Goal: Task Accomplishment & Management: Complete application form

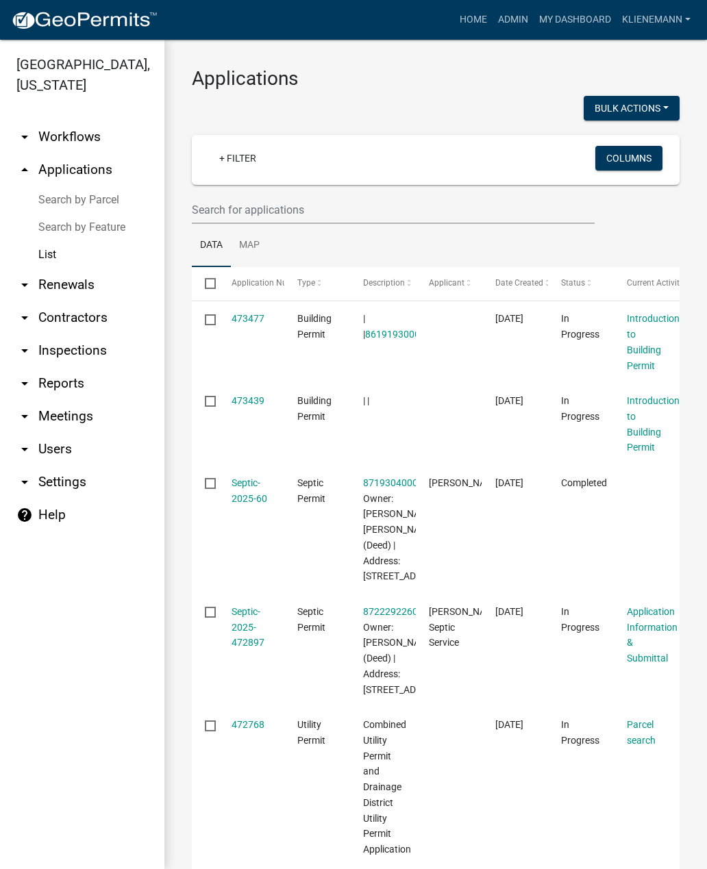
click at [235, 649] on link "Septic-2025-472897" at bounding box center [247, 627] width 33 height 42
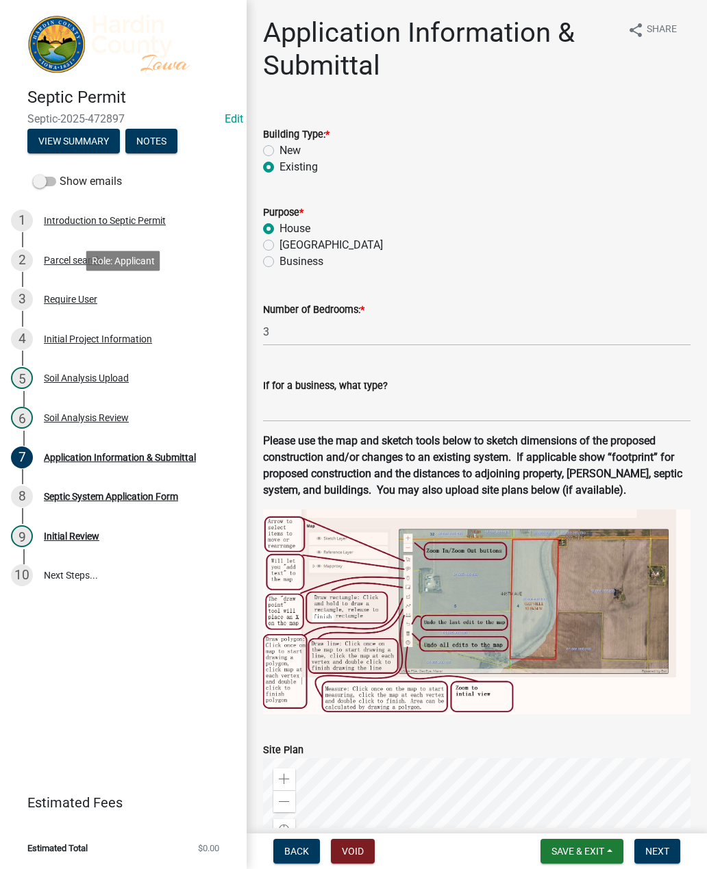
click at [78, 305] on div "3 Require User" at bounding box center [118, 299] width 214 height 22
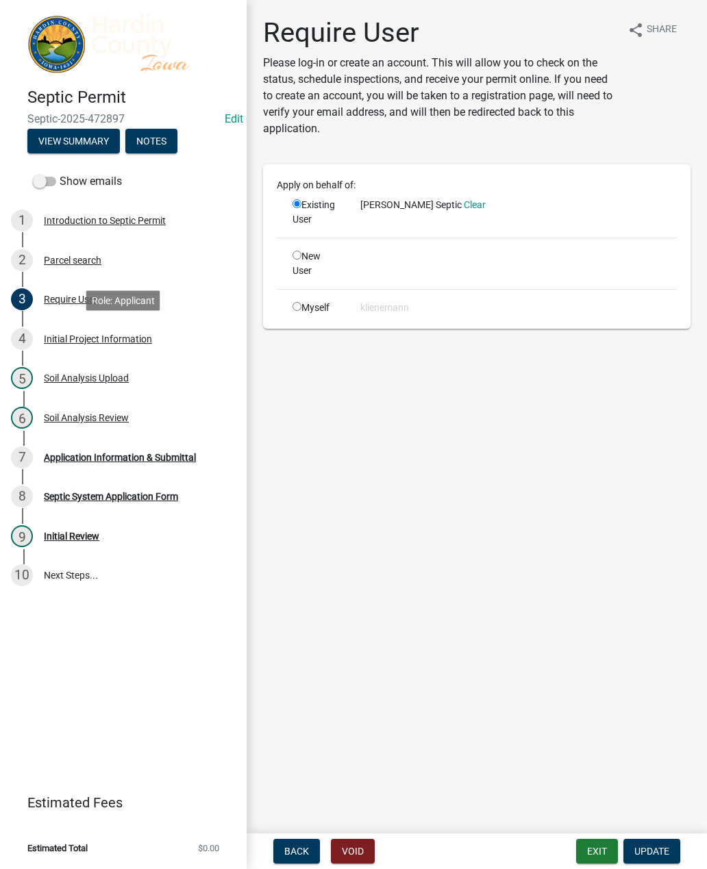
click at [117, 336] on div "Initial Project Information" at bounding box center [98, 339] width 108 height 10
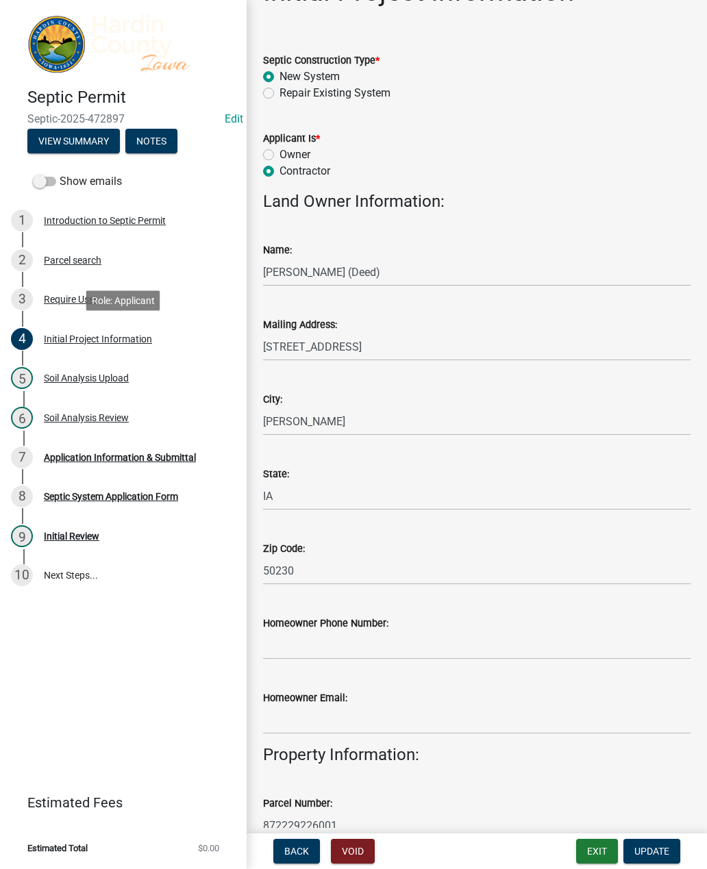
scroll to position [45, 0]
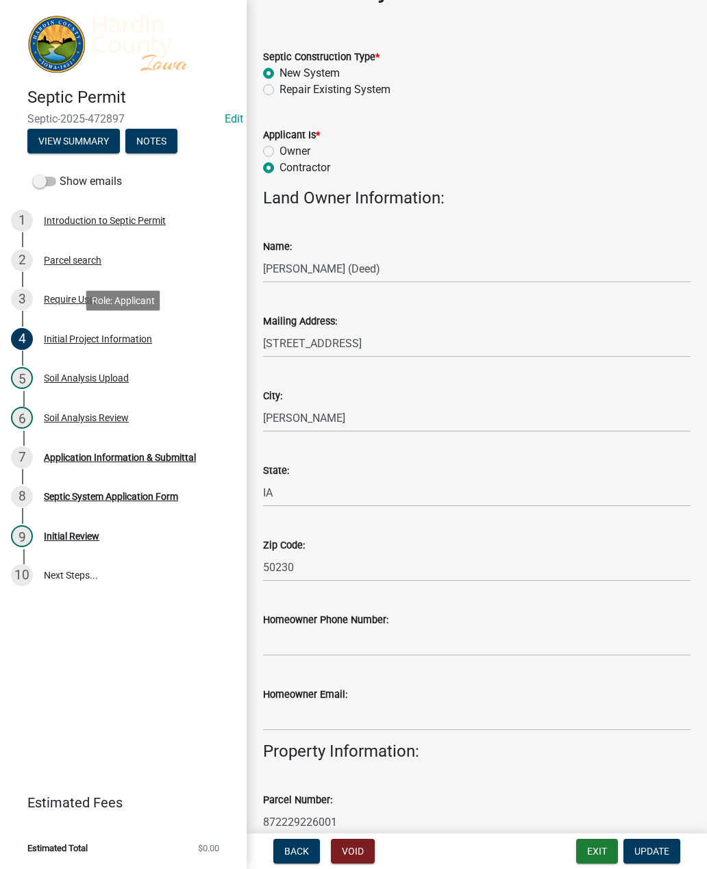
click at [162, 497] on div "Septic System Application Form" at bounding box center [111, 497] width 134 height 10
click at [99, 528] on div "9 Initial Review" at bounding box center [118, 536] width 214 height 22
click at [84, 544] on div "9 Initial Review" at bounding box center [118, 536] width 214 height 22
click at [68, 487] on div "8 Septic System Application Form" at bounding box center [118, 497] width 214 height 22
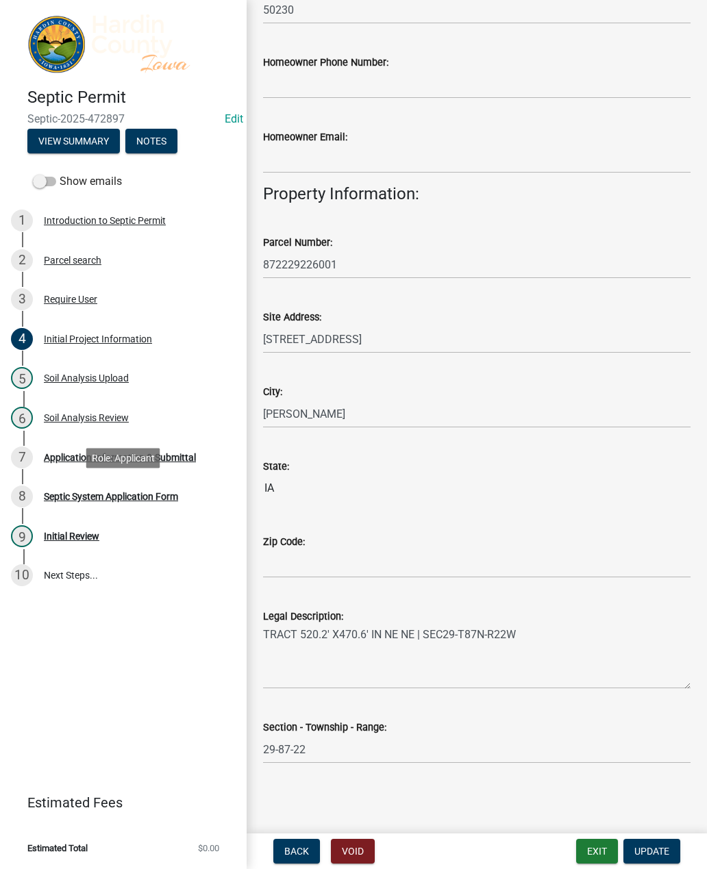
scroll to position [601, 0]
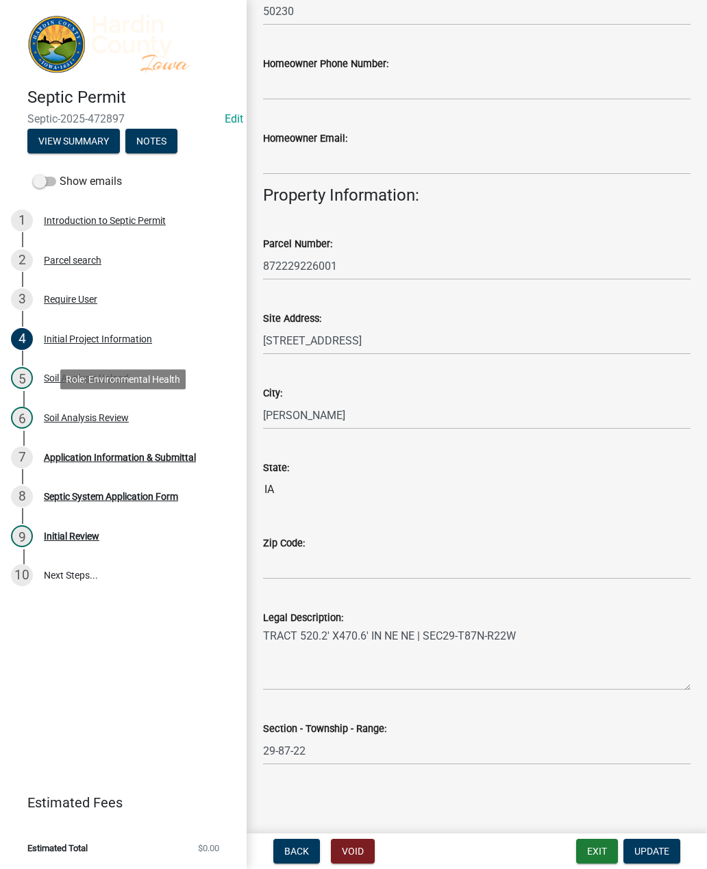
click at [35, 413] on div "6 Soil Analysis Review" at bounding box center [118, 418] width 214 height 22
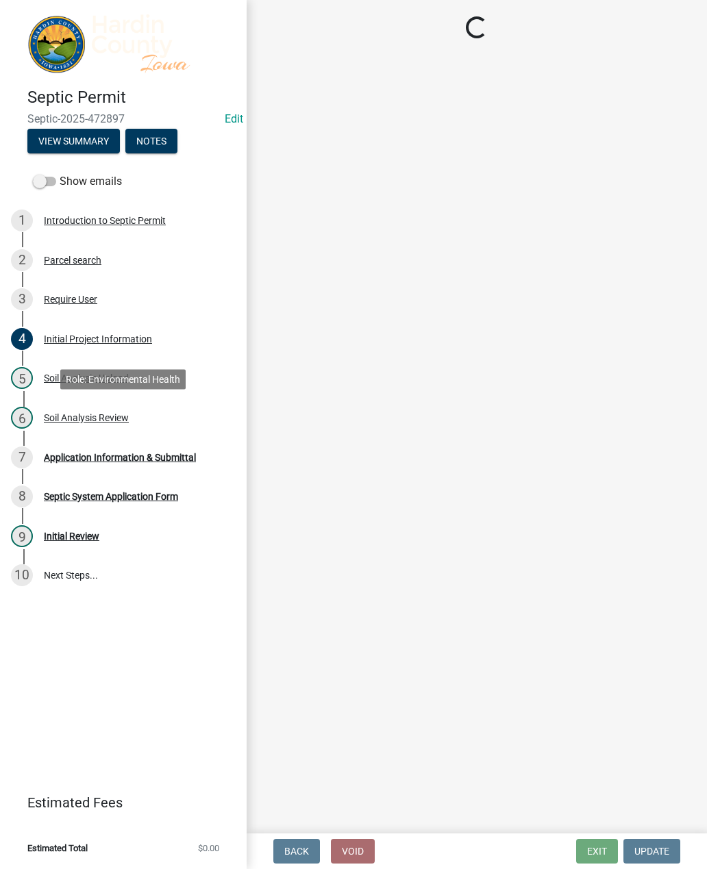
select select "92abfdc4-a32e-4fda-8546-51d3978c14c9"
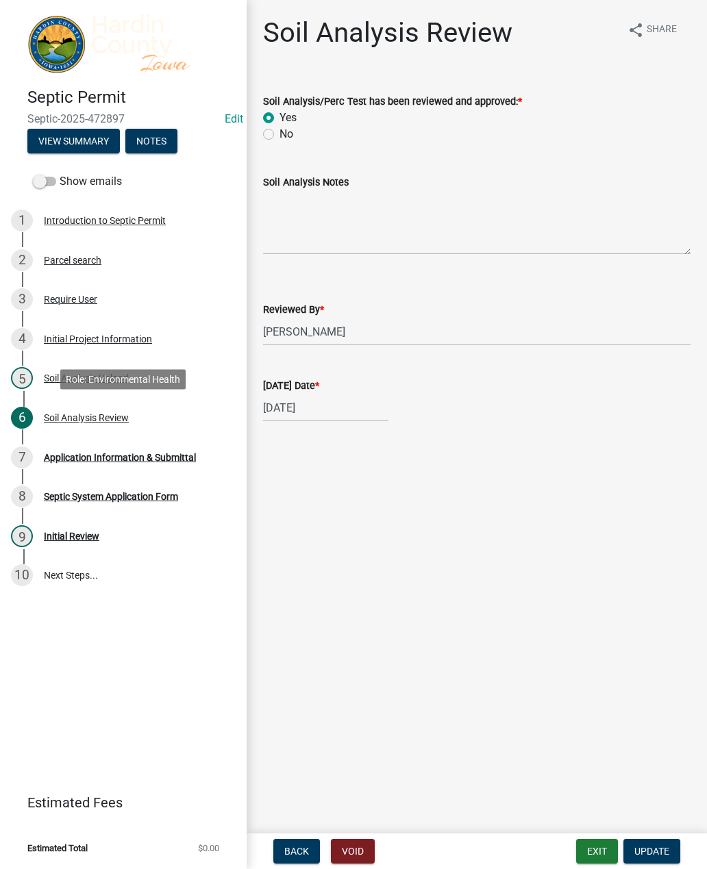
click at [24, 498] on div "8" at bounding box center [22, 497] width 22 height 22
click at [25, 497] on div "8" at bounding box center [22, 497] width 22 height 22
click at [136, 497] on div "Septic System Application Form" at bounding box center [111, 497] width 134 height 10
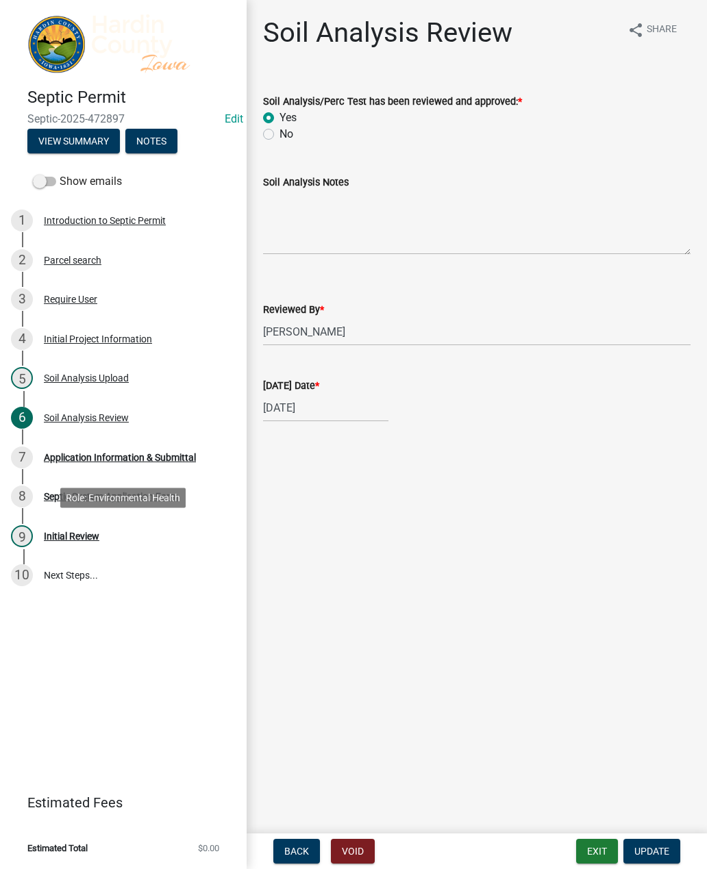
click at [87, 539] on div "Initial Review" at bounding box center [71, 536] width 55 height 10
click at [32, 540] on div "9" at bounding box center [22, 536] width 22 height 22
click at [670, 859] on button "Update" at bounding box center [651, 851] width 57 height 25
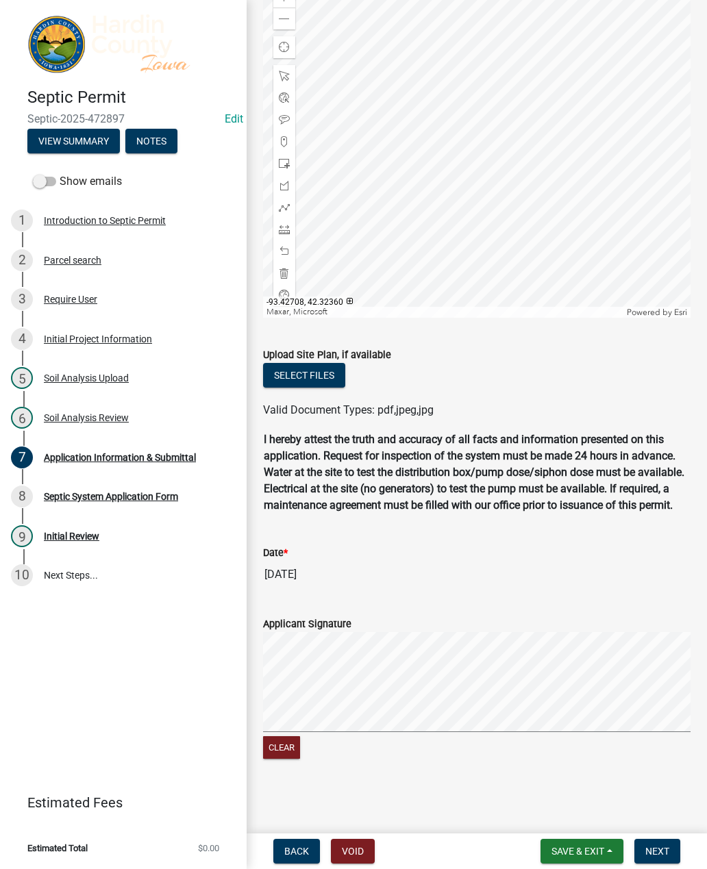
scroll to position [799, 0]
click at [526, 622] on div "Applicant Signature" at bounding box center [476, 624] width 427 height 16
click at [661, 855] on span "Next" at bounding box center [657, 851] width 24 height 11
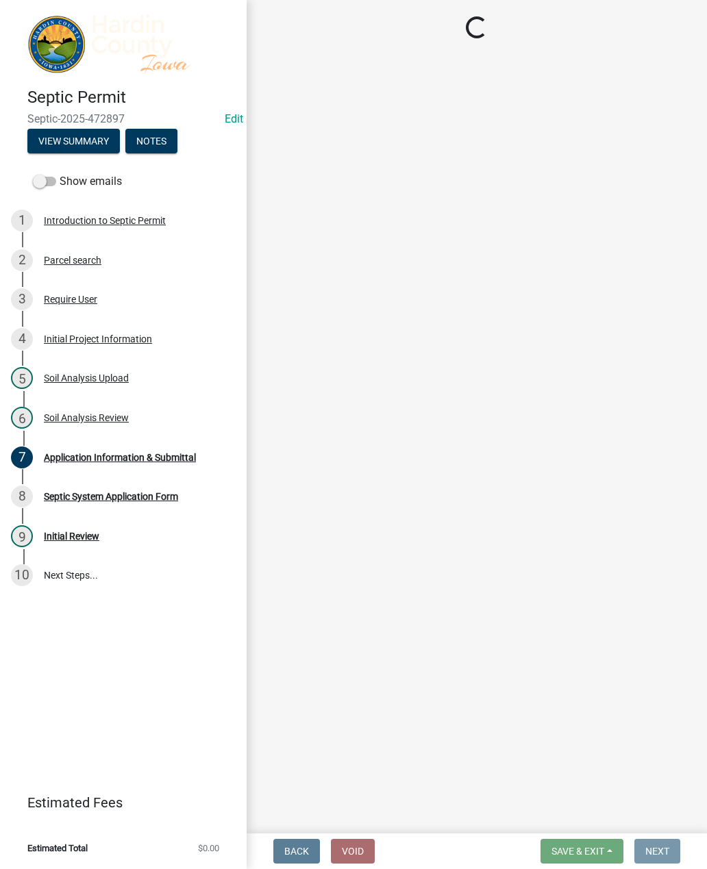
scroll to position [0, 0]
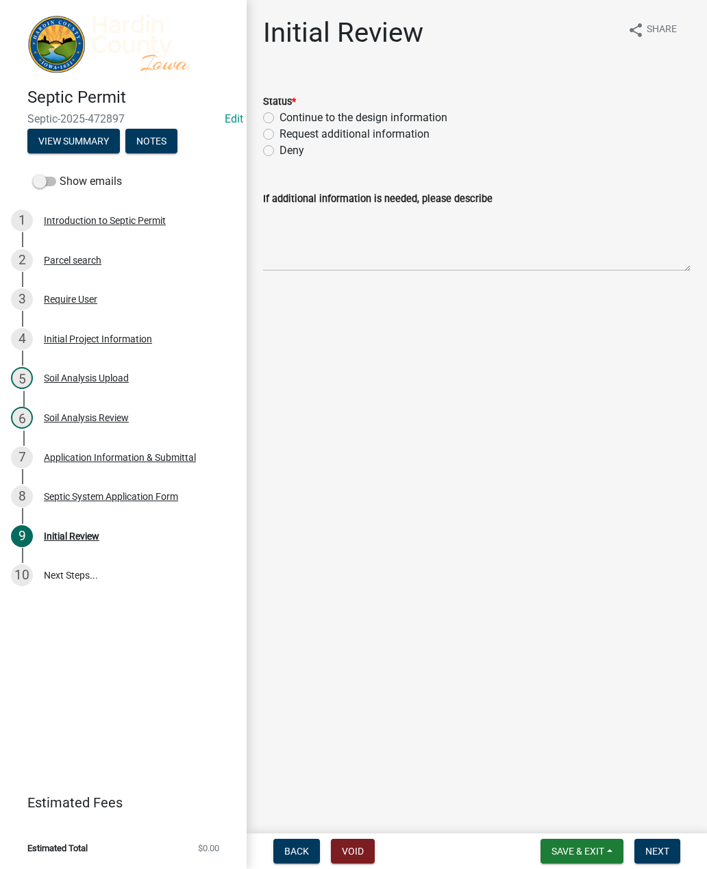
click at [423, 119] on label "Continue to the design information" at bounding box center [363, 118] width 168 height 16
click at [288, 118] on input "Continue to the design information" at bounding box center [283, 114] width 9 height 9
radio input "true"
click at [673, 842] on button "Next" at bounding box center [657, 851] width 46 height 25
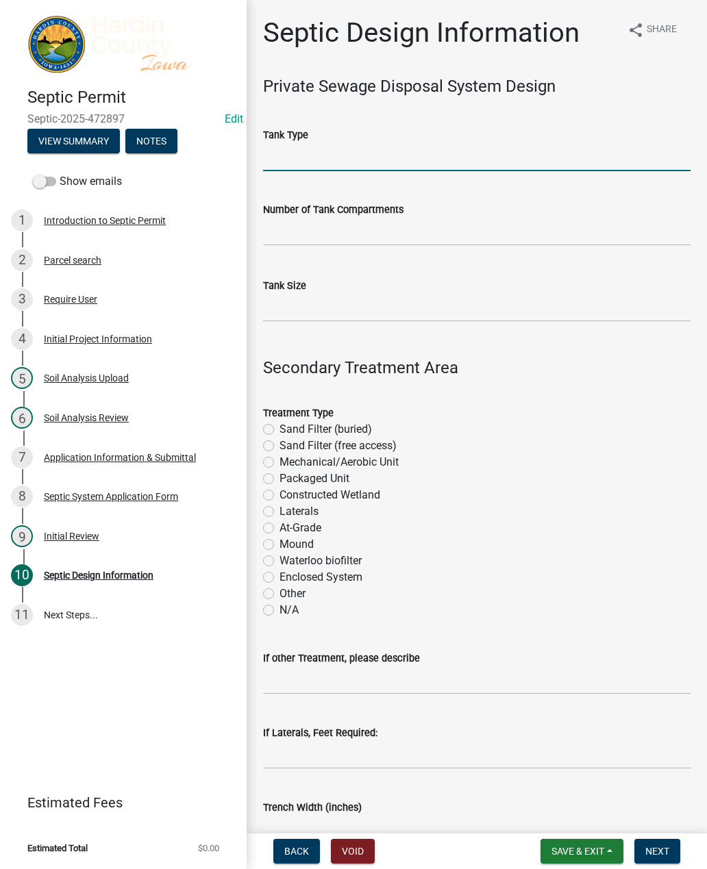
click at [554, 157] on input "Tank Type" at bounding box center [476, 157] width 427 height 28
click at [434, 159] on input "Tank Type" at bounding box center [476, 157] width 427 height 28
type input "Concrete"
click at [442, 230] on input "text" at bounding box center [476, 232] width 427 height 28
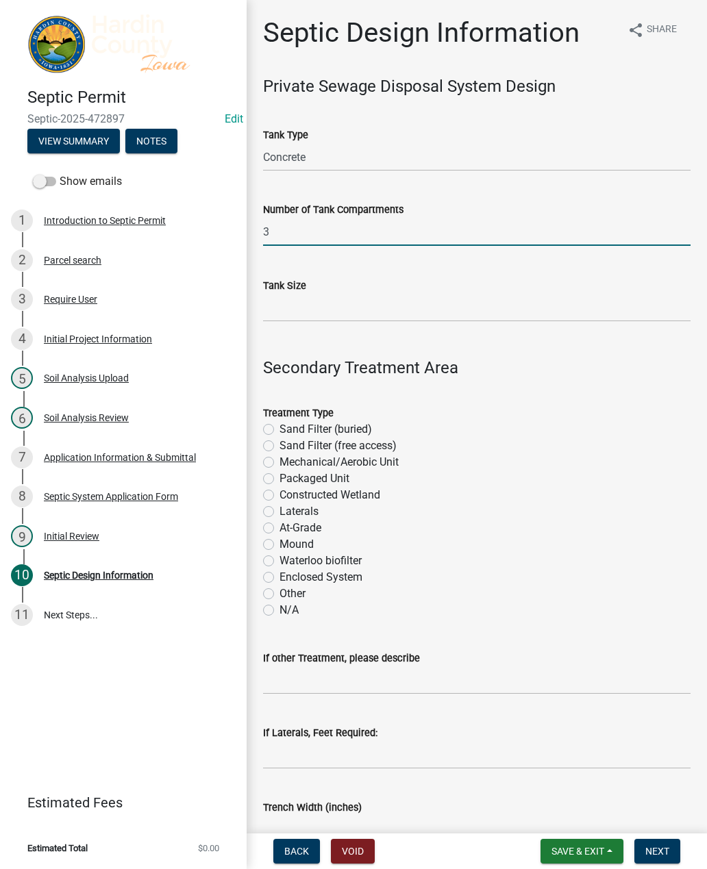
type input "3"
click at [332, 315] on input "Tank Size" at bounding box center [476, 308] width 427 height 28
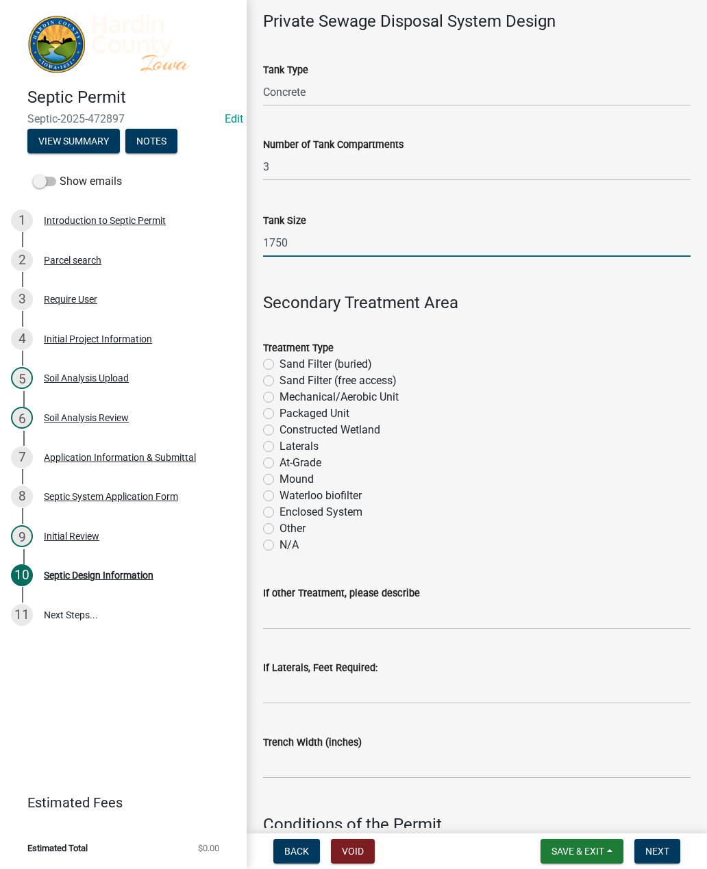
scroll to position [96, 0]
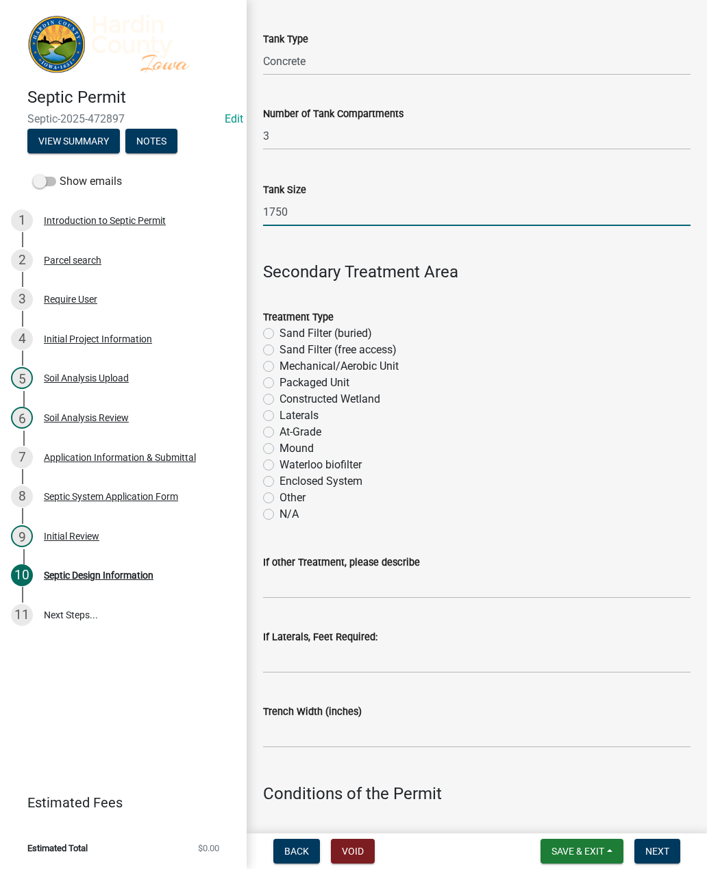
type input "1750"
click at [308, 420] on label "Laterals" at bounding box center [298, 415] width 39 height 16
click at [288, 416] on input "Laterals" at bounding box center [283, 411] width 9 height 9
radio input "true"
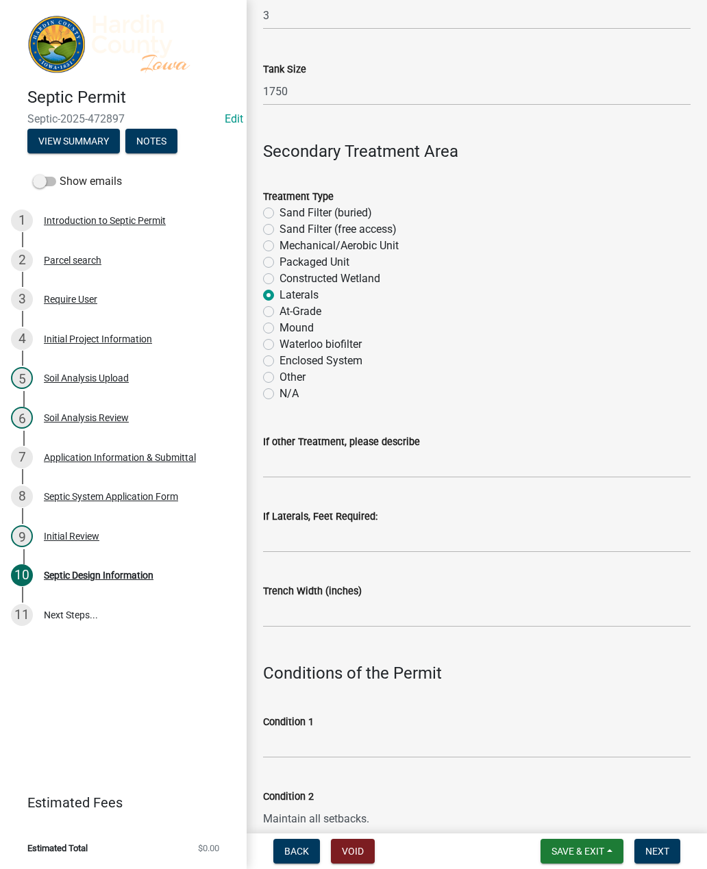
scroll to position [218, 0]
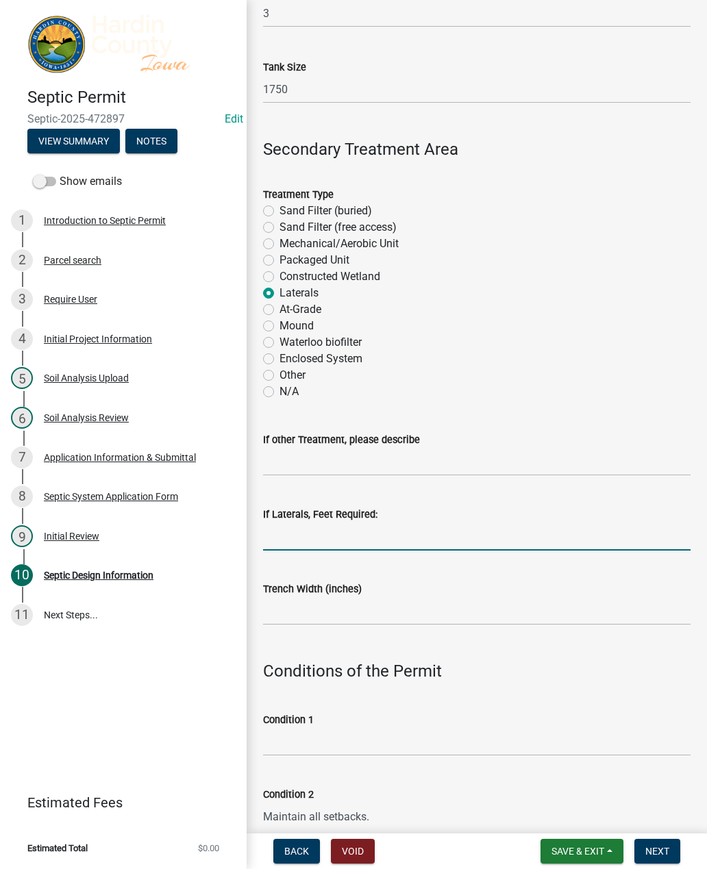
click at [362, 534] on input "If Laterals, Feet Required:" at bounding box center [476, 537] width 427 height 28
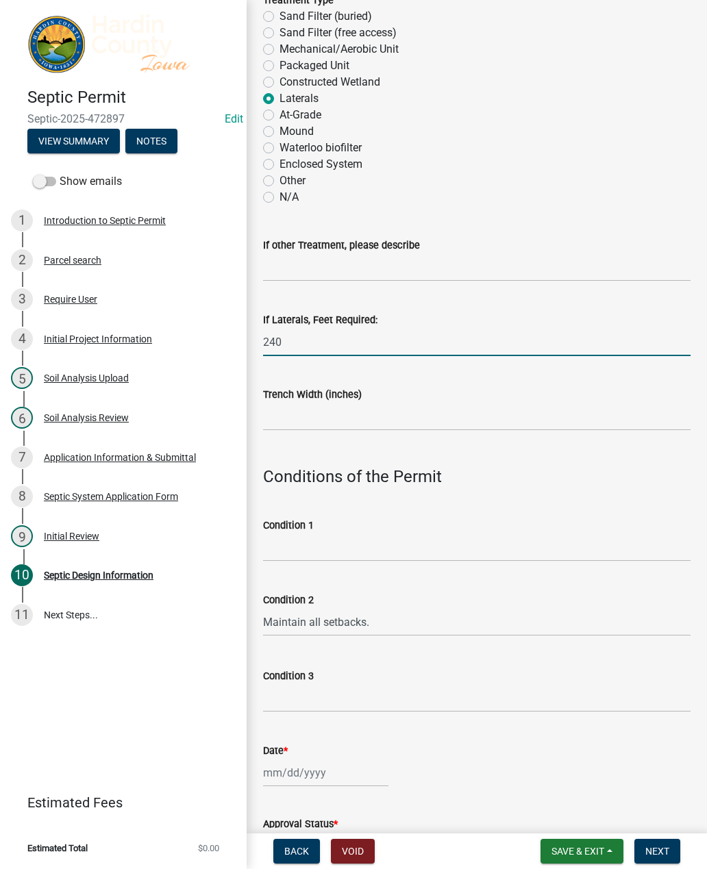
scroll to position [416, 0]
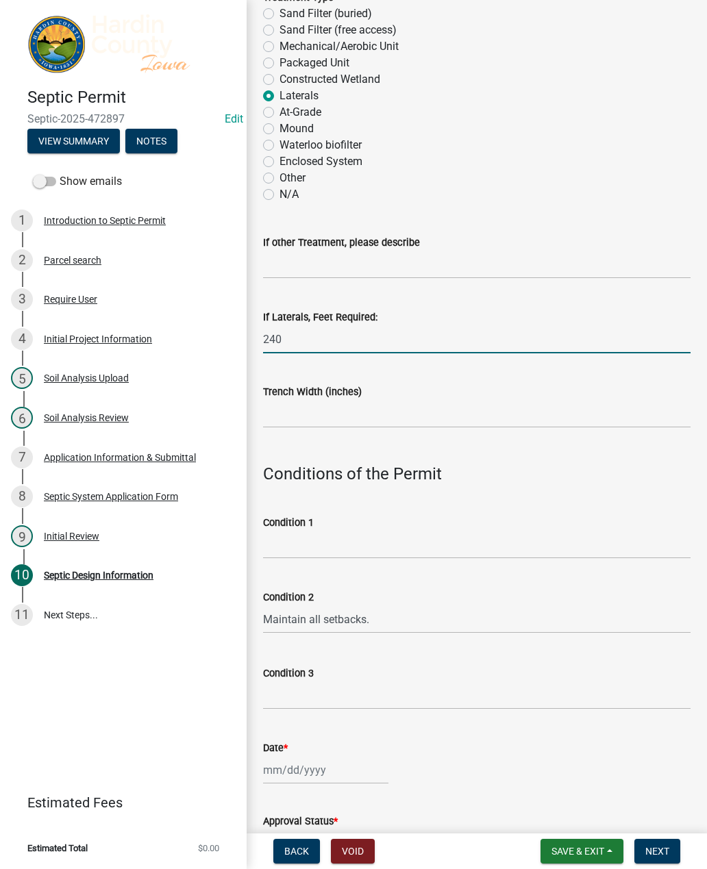
type input "240"
click at [432, 409] on input "Trench Width (inches)" at bounding box center [476, 414] width 427 height 28
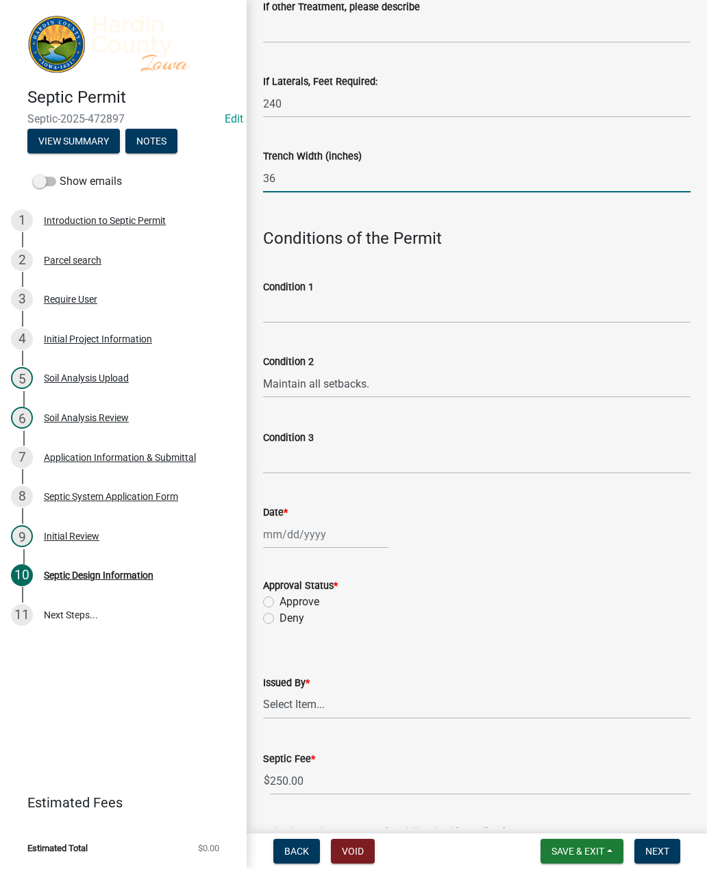
scroll to position [657, 0]
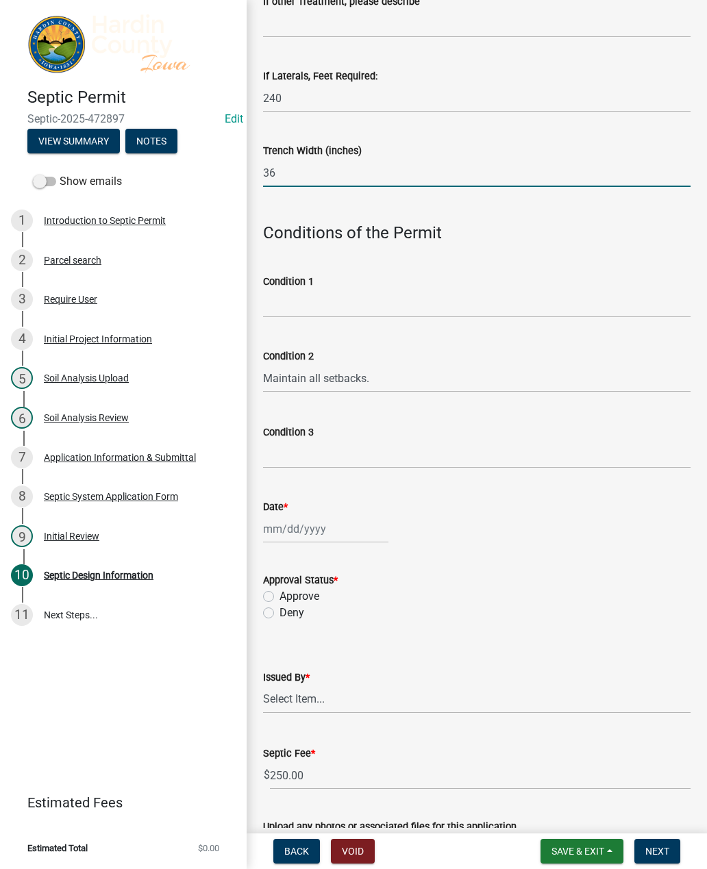
type input "36"
click at [323, 529] on div at bounding box center [325, 529] width 125 height 28
select select "9"
select select "2025"
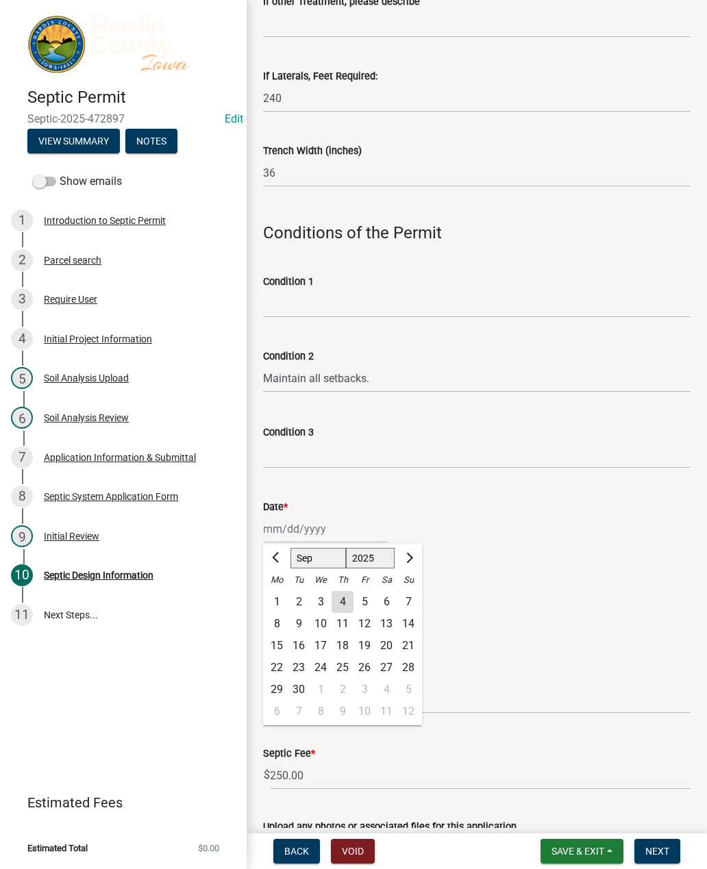
click at [349, 597] on div "4" at bounding box center [342, 602] width 22 height 22
type input "[DATE]"
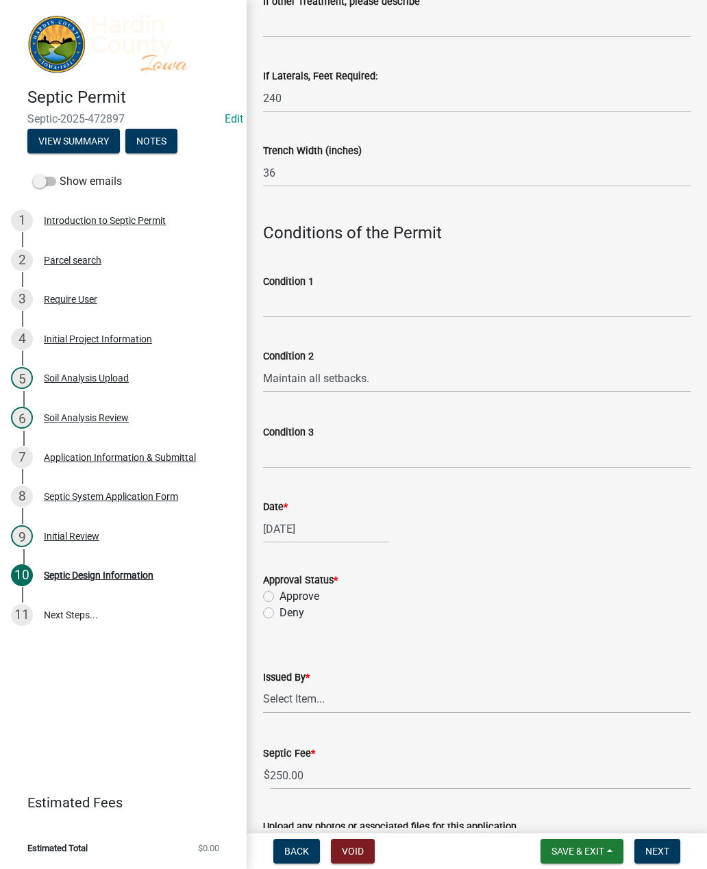
click at [310, 593] on label "Approve" at bounding box center [299, 596] width 40 height 16
click at [288, 593] on input "Approve" at bounding box center [283, 592] width 9 height 9
radio input "true"
click at [390, 699] on select "Select Item... [PERSON_NAME] [PERSON_NAME] Roll [PERSON_NAME]" at bounding box center [476, 700] width 427 height 28
select select "92abfdc4-a32e-4fda-8546-51d3978c14c9"
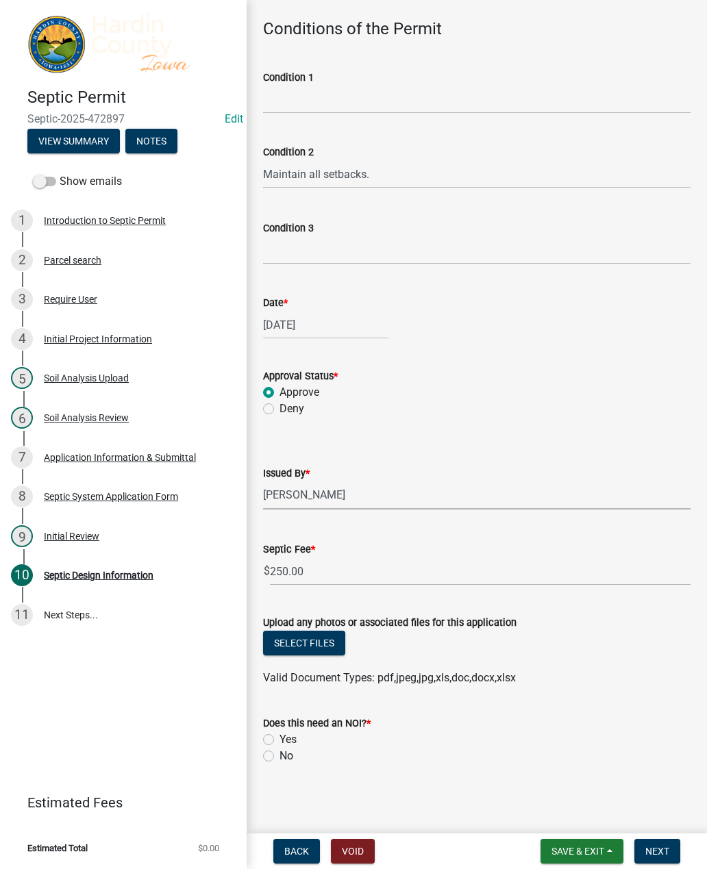
scroll to position [860, 0]
click at [279, 751] on label "No" at bounding box center [286, 757] width 14 height 16
click at [279, 751] on input "No" at bounding box center [283, 753] width 9 height 9
radio input "true"
click at [665, 849] on span "Next" at bounding box center [657, 851] width 24 height 11
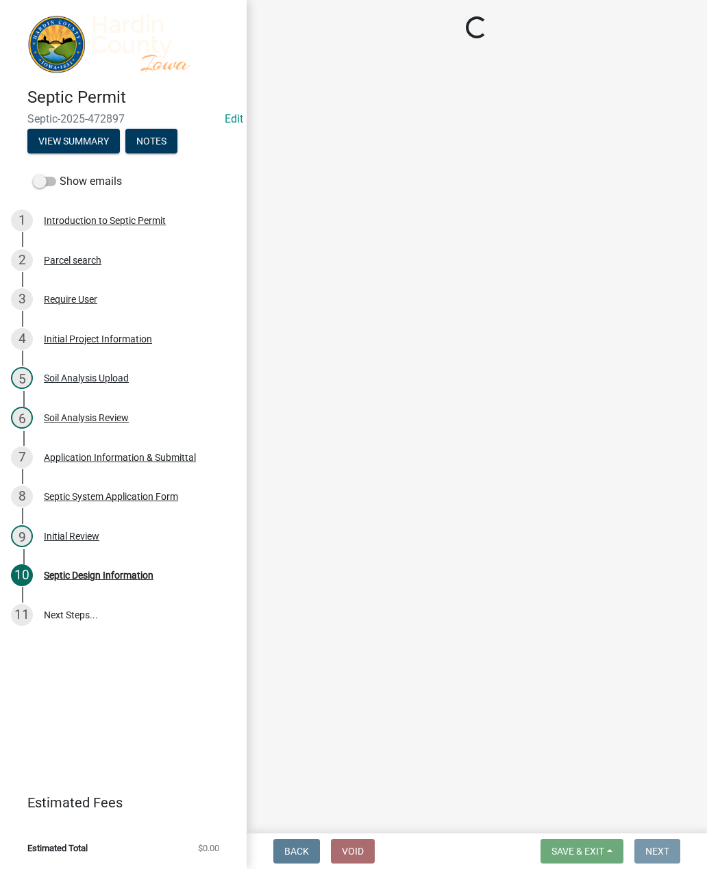
scroll to position [0, 0]
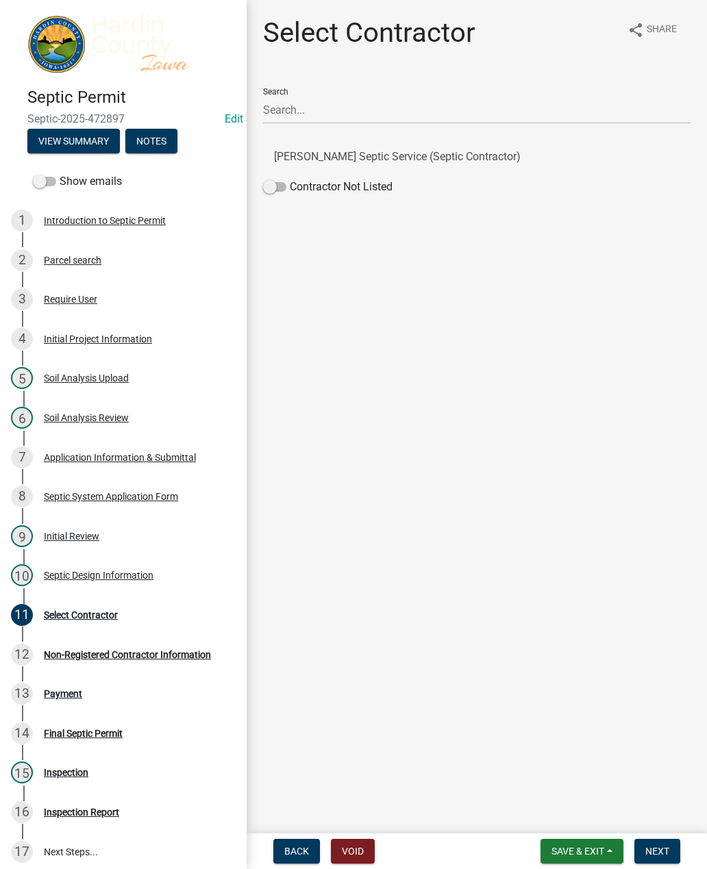
click at [449, 173] on button "[PERSON_NAME] Septic Service (Septic Contractor)" at bounding box center [476, 156] width 427 height 33
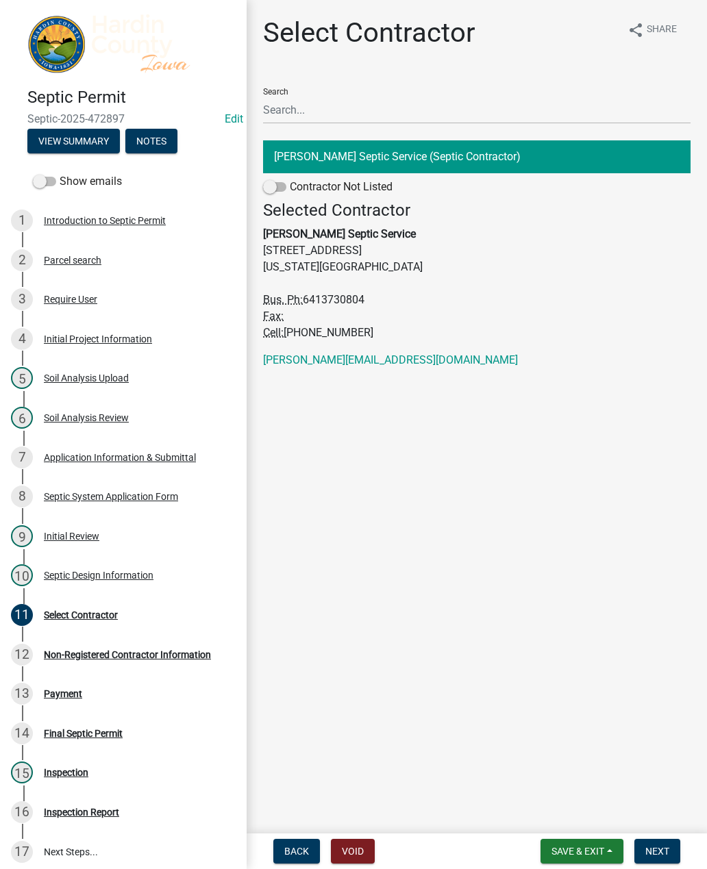
click at [386, 259] on address "Selected Contractor [PERSON_NAME] Septic Service [STREET_ADDRESS][US_STATE] Bus…" at bounding box center [476, 271] width 427 height 140
click at [670, 853] on button "Next" at bounding box center [657, 851] width 46 height 25
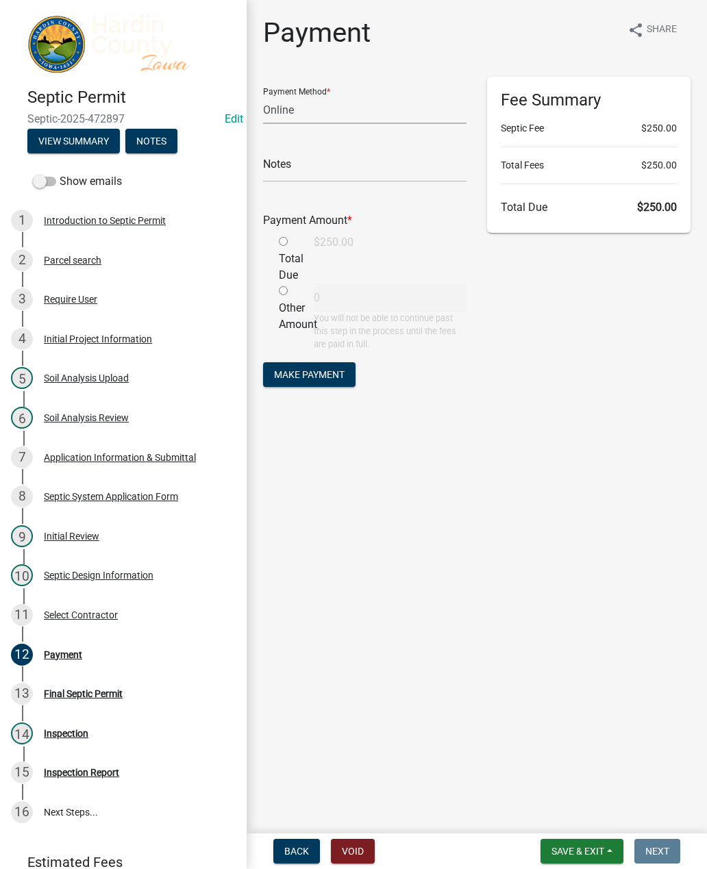
click at [357, 113] on select "Credit Card POS Check Cash Online" at bounding box center [364, 110] width 203 height 28
select select "1: 0"
click at [394, 173] on input "text" at bounding box center [364, 168] width 203 height 28
type input "7216"
click at [288, 240] on input "radio" at bounding box center [283, 241] width 9 height 9
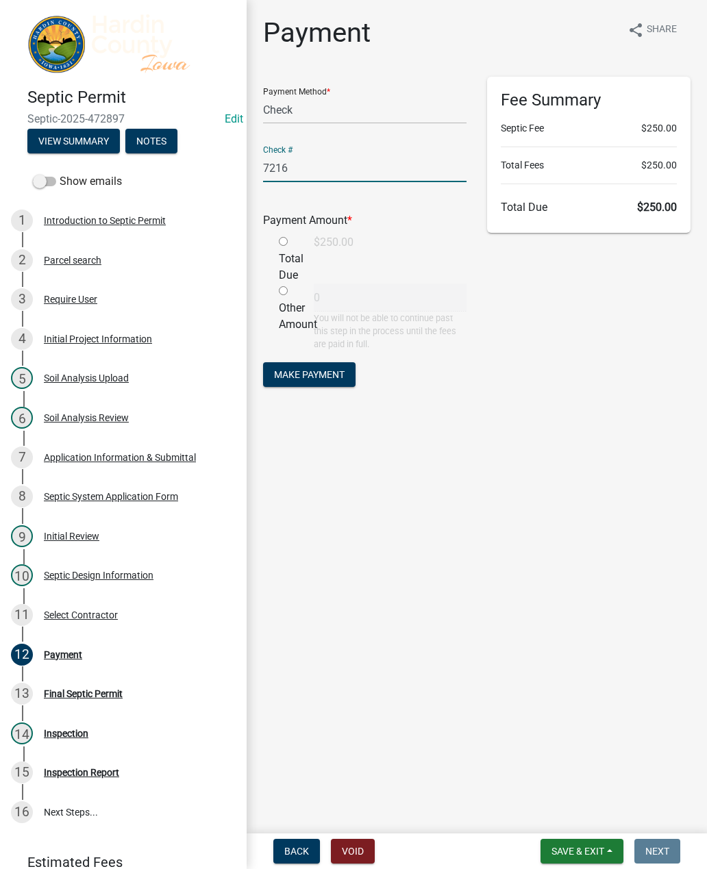
radio input "true"
type input "250"
click at [344, 379] on span "Make Payment" at bounding box center [309, 373] width 71 height 11
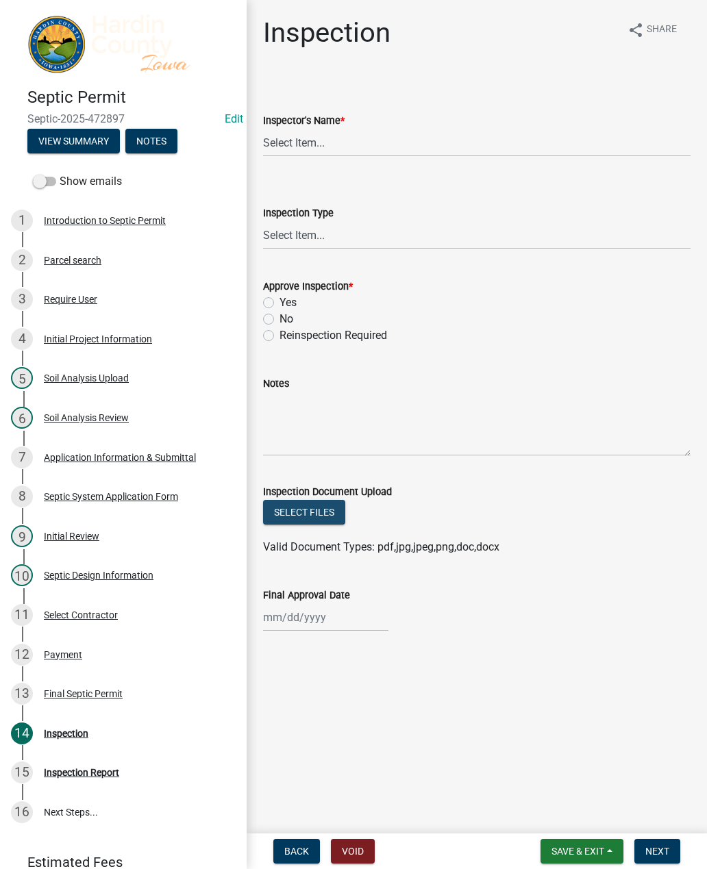
click at [329, 507] on button "Select files" at bounding box center [304, 512] width 82 height 25
